Goal: Information Seeking & Learning: Check status

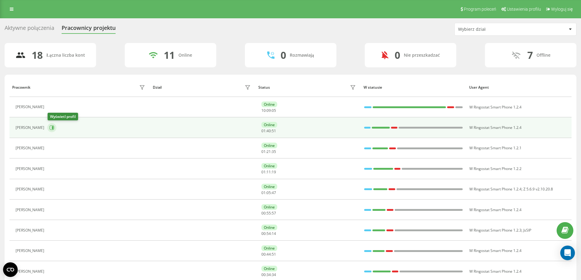
click at [53, 130] on icon at bounding box center [52, 128] width 5 height 5
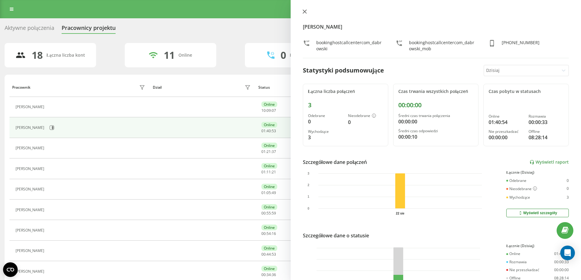
click at [304, 9] on icon at bounding box center [305, 11] width 4 height 4
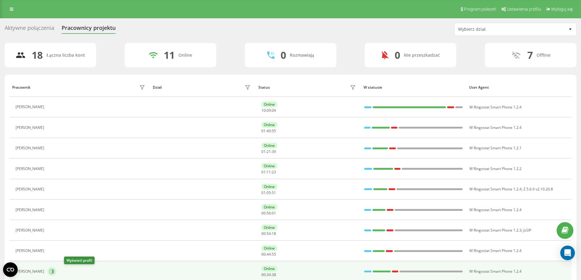
click at [54, 270] on icon at bounding box center [52, 271] width 5 height 5
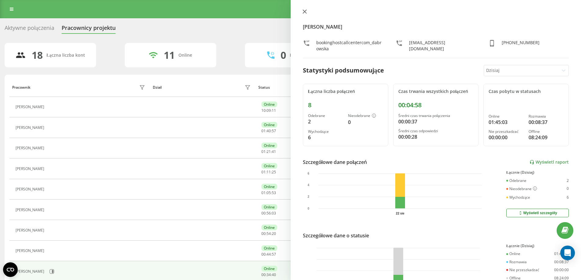
click at [303, 12] on icon at bounding box center [305, 11] width 4 height 4
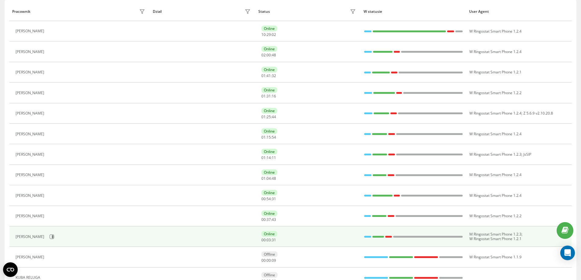
scroll to position [91, 0]
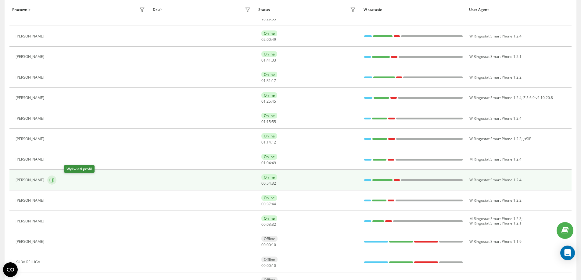
click at [53, 180] on icon at bounding box center [53, 180] width 2 height 3
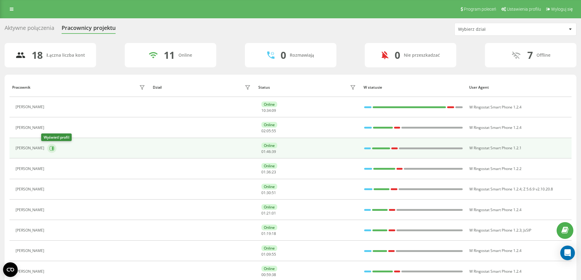
click at [50, 151] on icon at bounding box center [52, 148] width 5 height 5
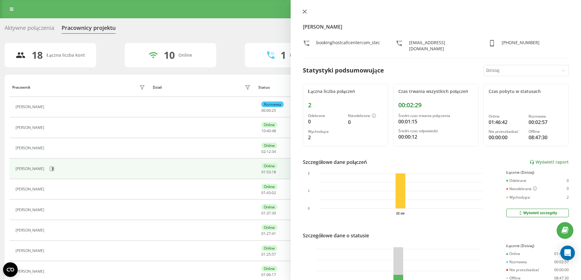
click at [305, 12] on icon at bounding box center [305, 11] width 4 height 4
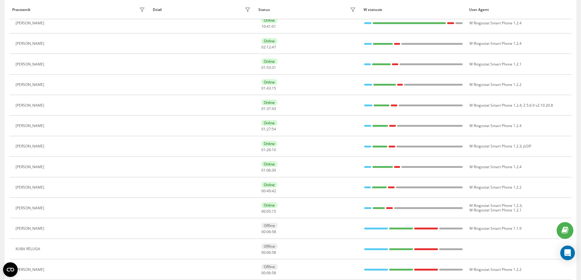
scroll to position [30, 0]
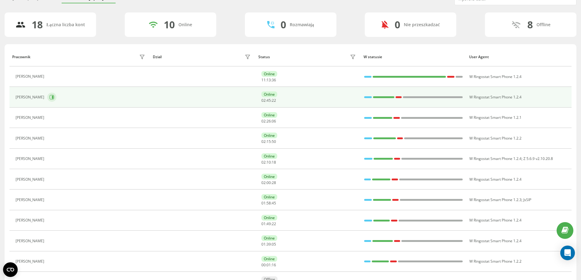
click at [52, 96] on icon at bounding box center [53, 97] width 2 height 3
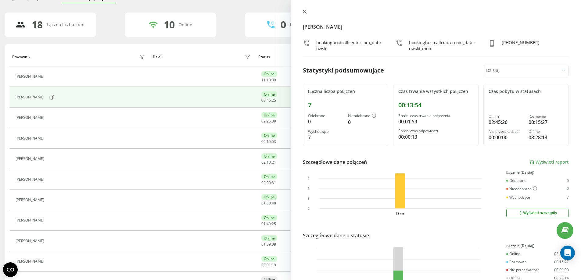
click at [304, 10] on icon at bounding box center [305, 11] width 4 height 4
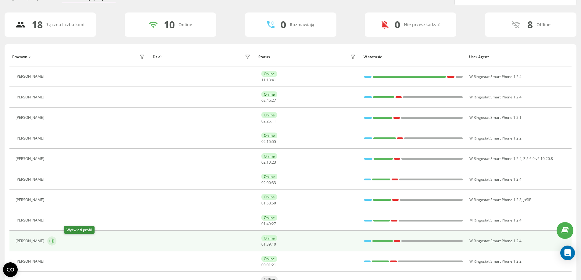
click at [54, 241] on icon at bounding box center [51, 241] width 5 height 5
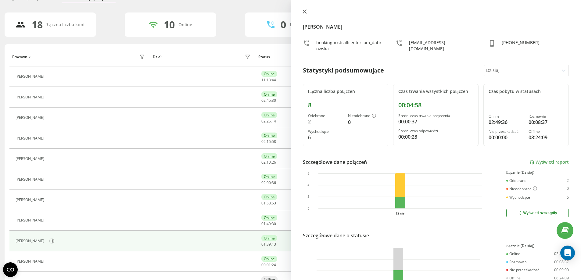
click at [304, 13] on icon at bounding box center [305, 11] width 4 height 4
